Goal: Find specific page/section

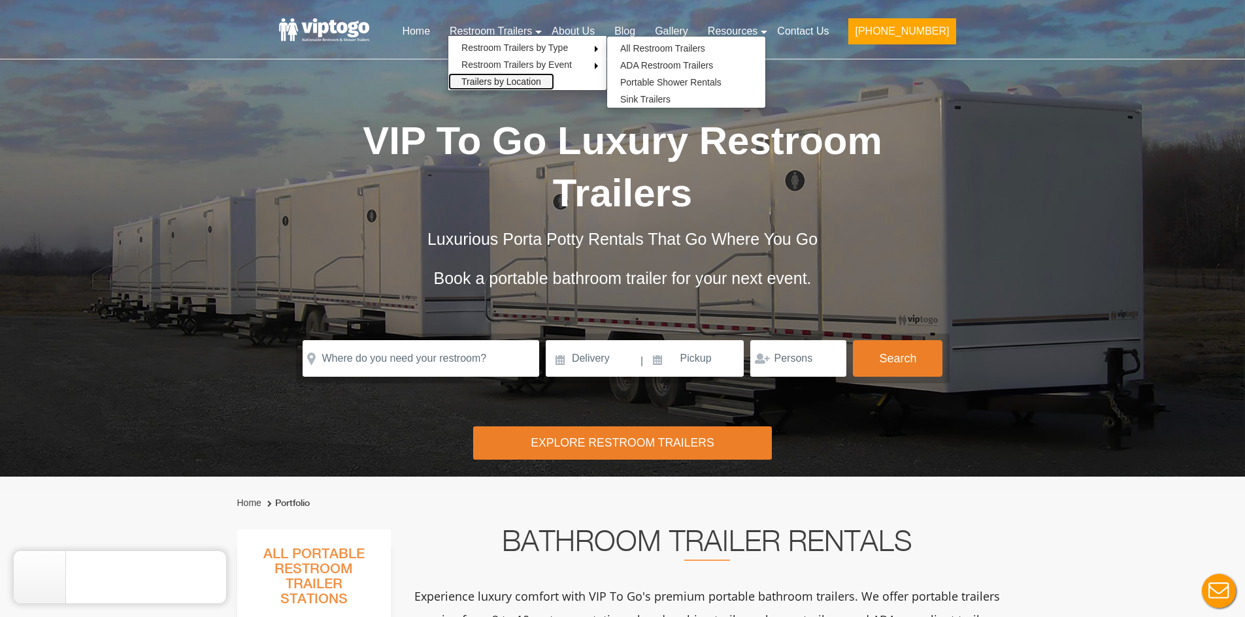
click at [551, 81] on link "Trailers by Location" at bounding box center [501, 81] width 106 height 17
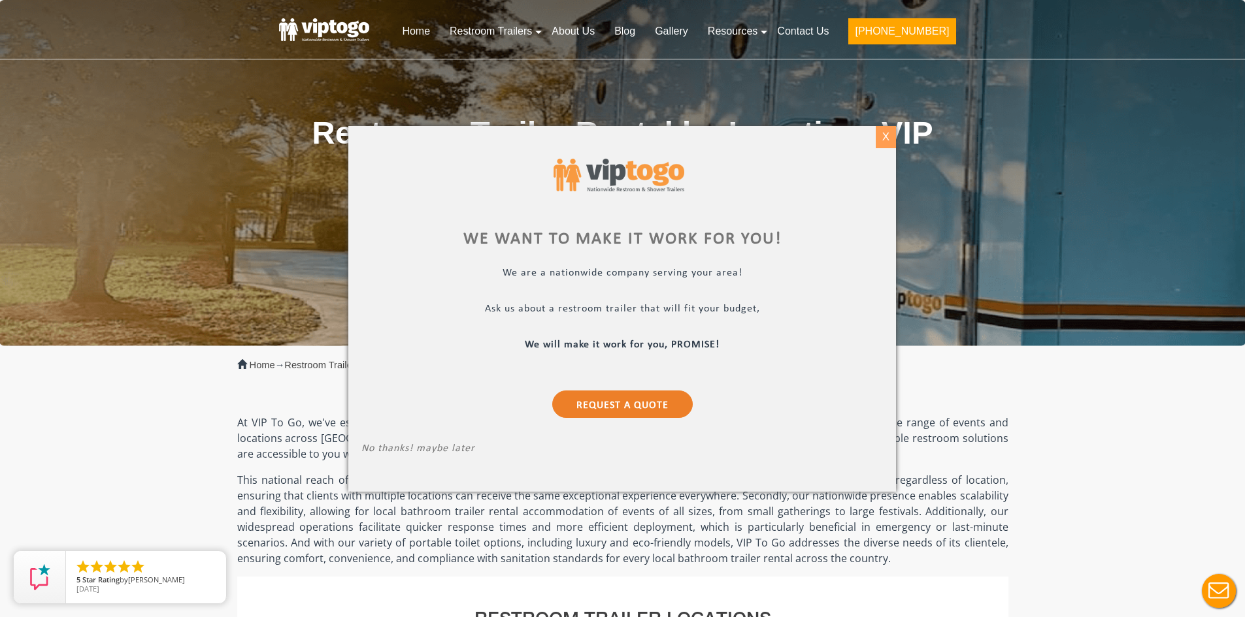
click at [883, 137] on div "X" at bounding box center [885, 137] width 20 height 22
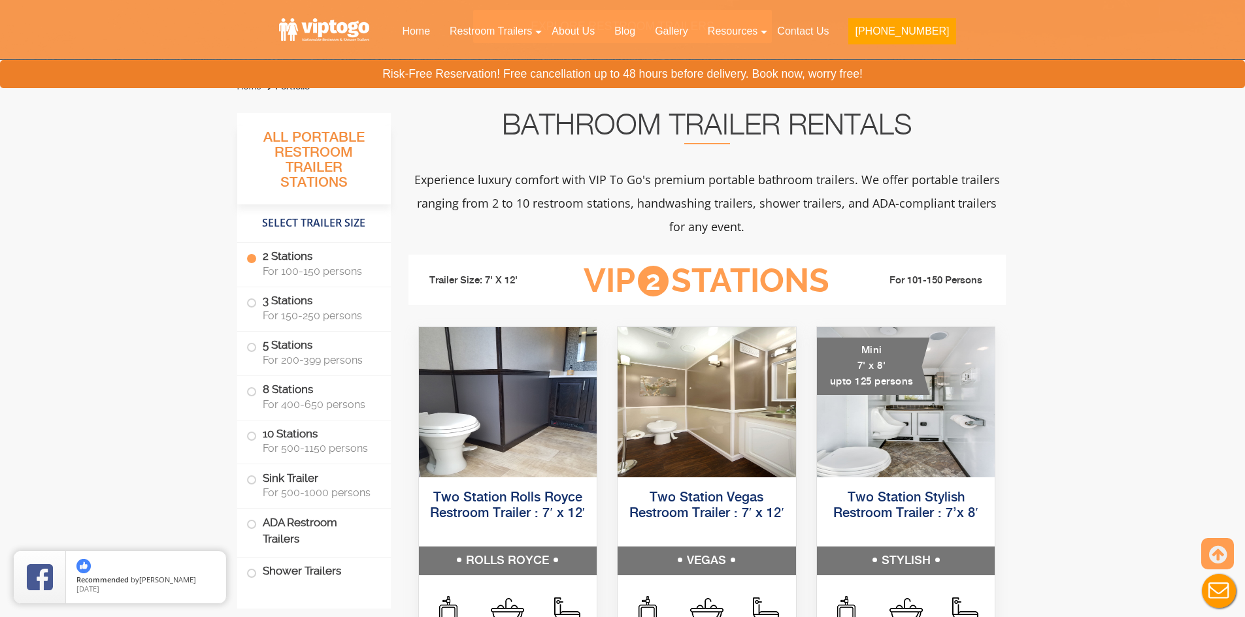
scroll to position [327, 0]
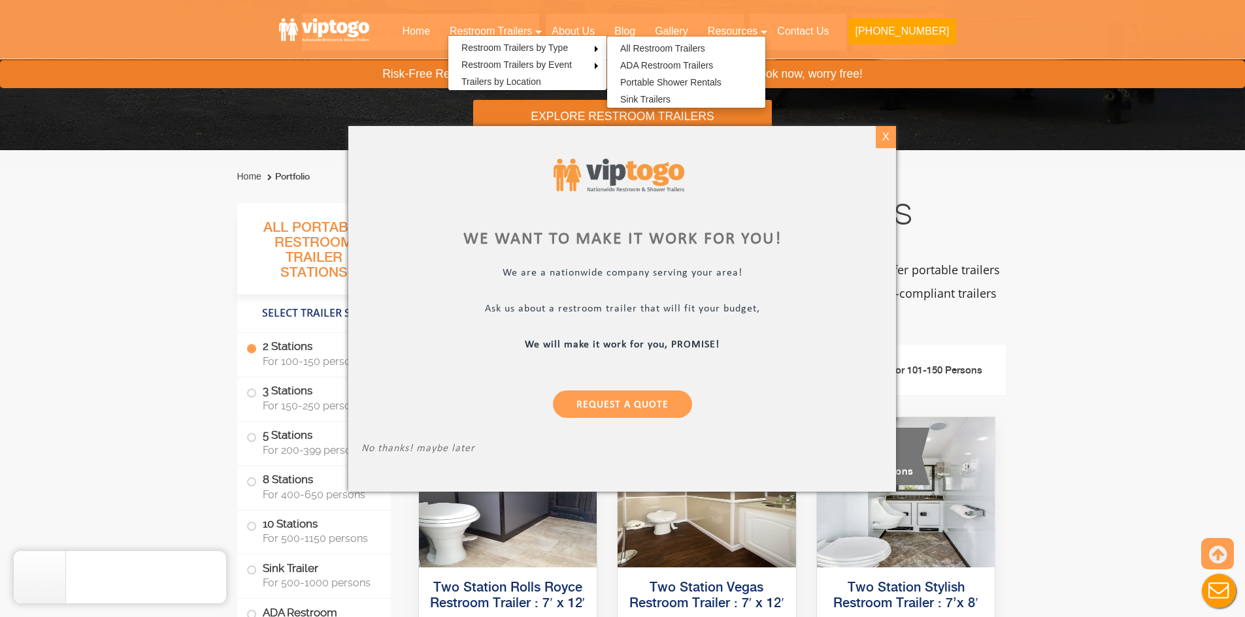
click at [889, 137] on div "X" at bounding box center [885, 137] width 20 height 22
